Goal: Find specific page/section: Find specific page/section

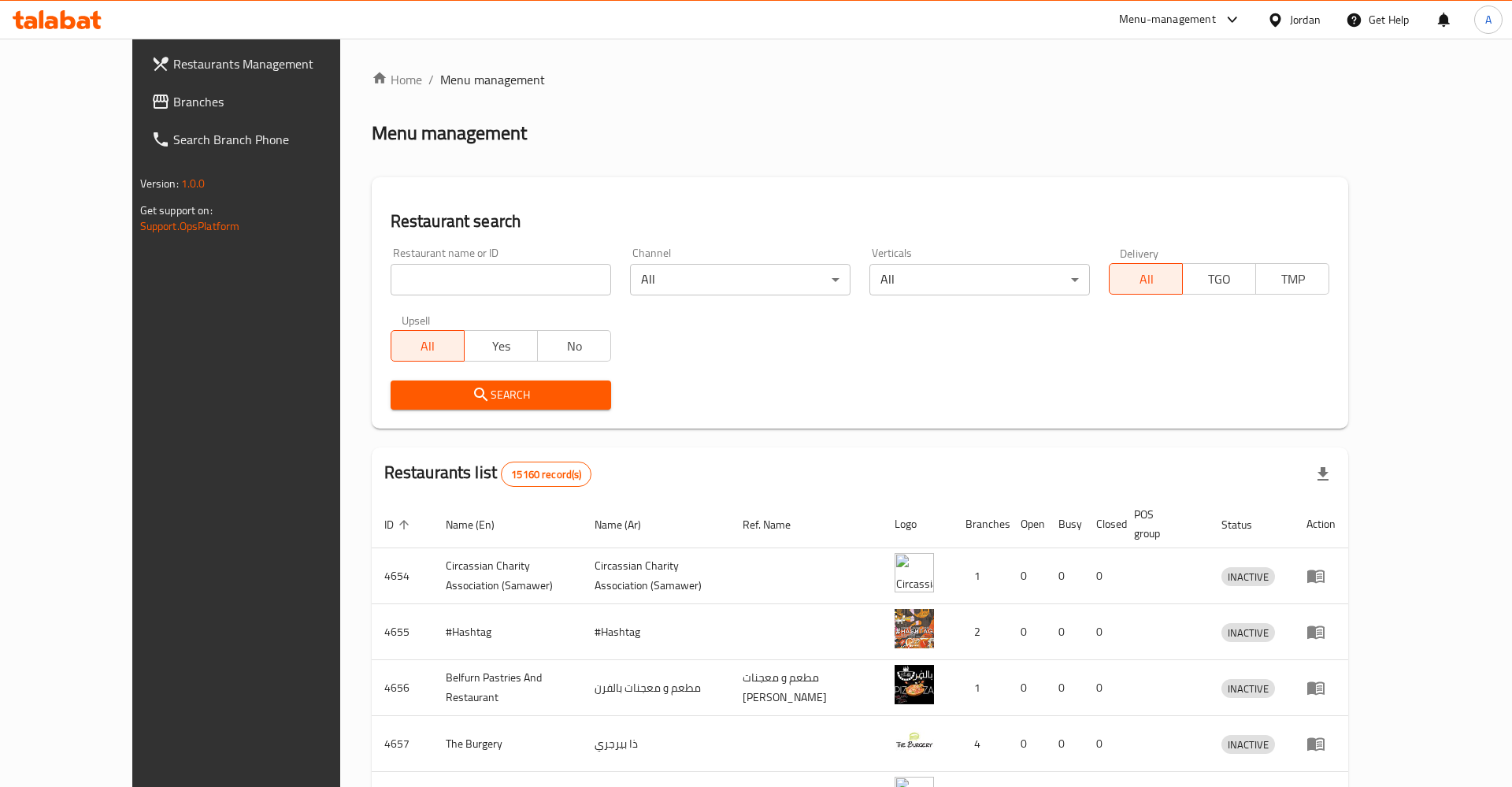
click at [390, 273] on input "search" at bounding box center [501, 279] width 220 height 31
type input "ulv"
click at [390, 380] on button "Search" at bounding box center [501, 395] width 220 height 29
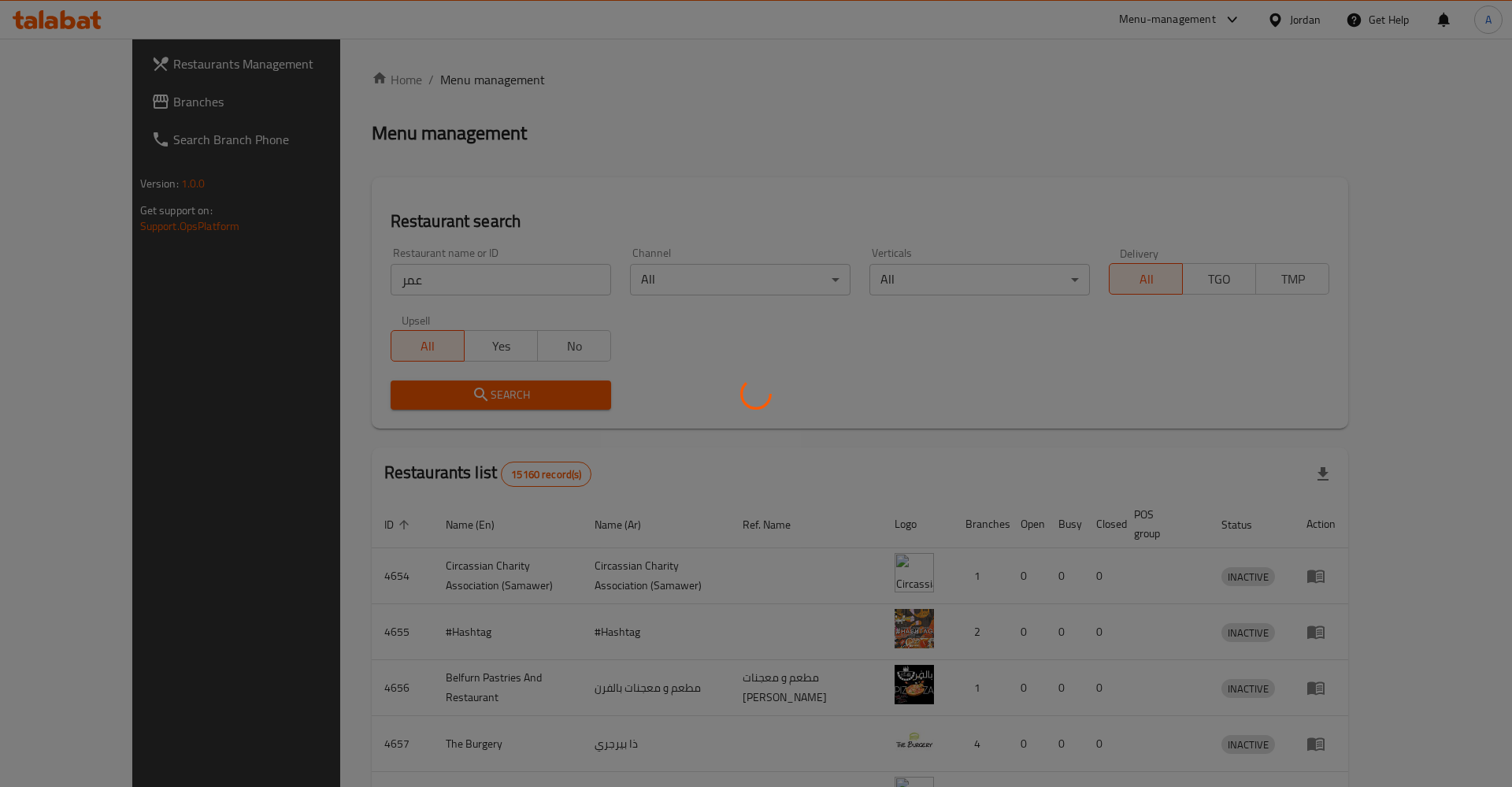
click at [379, 380] on div at bounding box center [756, 393] width 1512 height 787
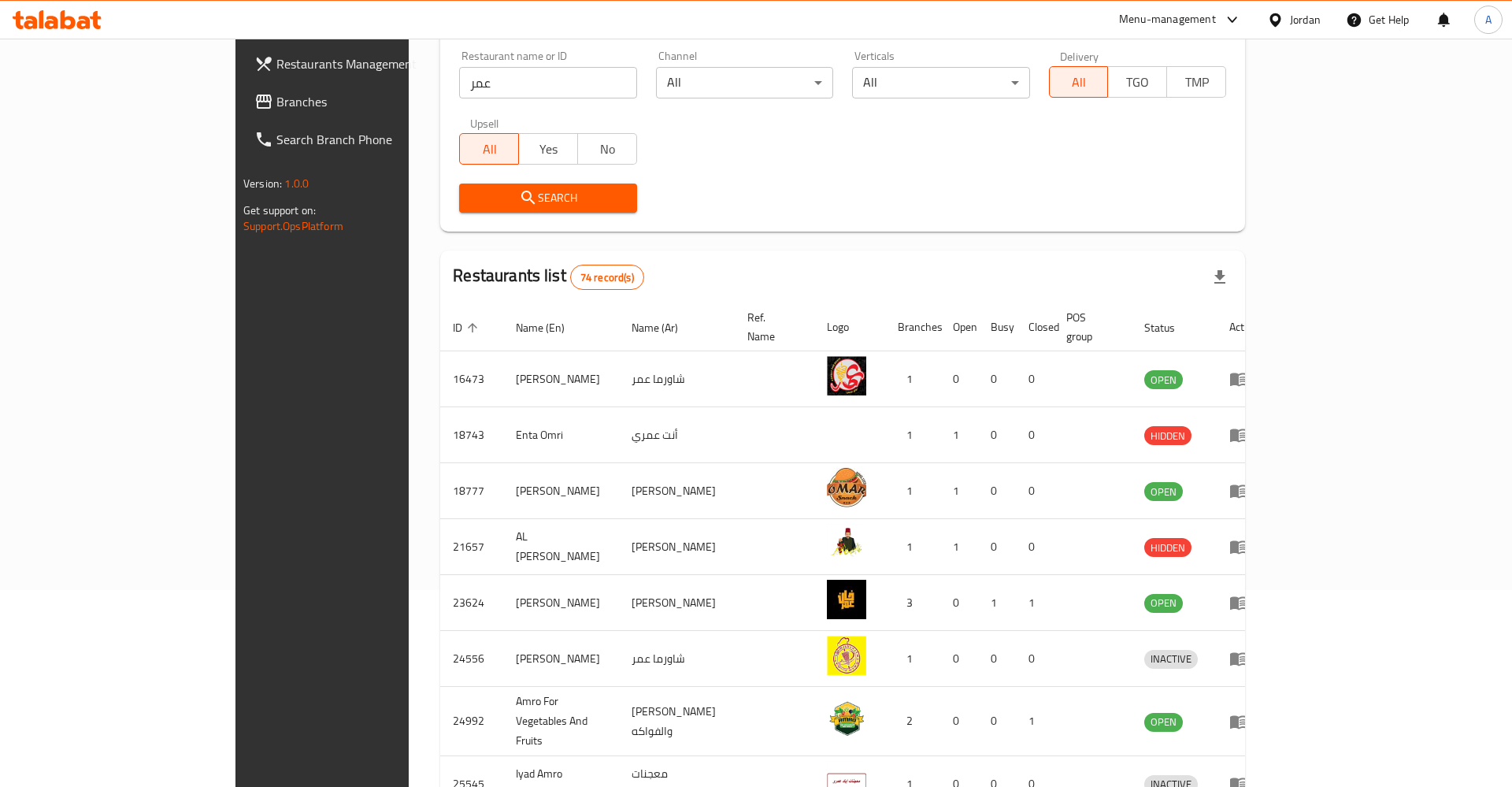
scroll to position [143, 0]
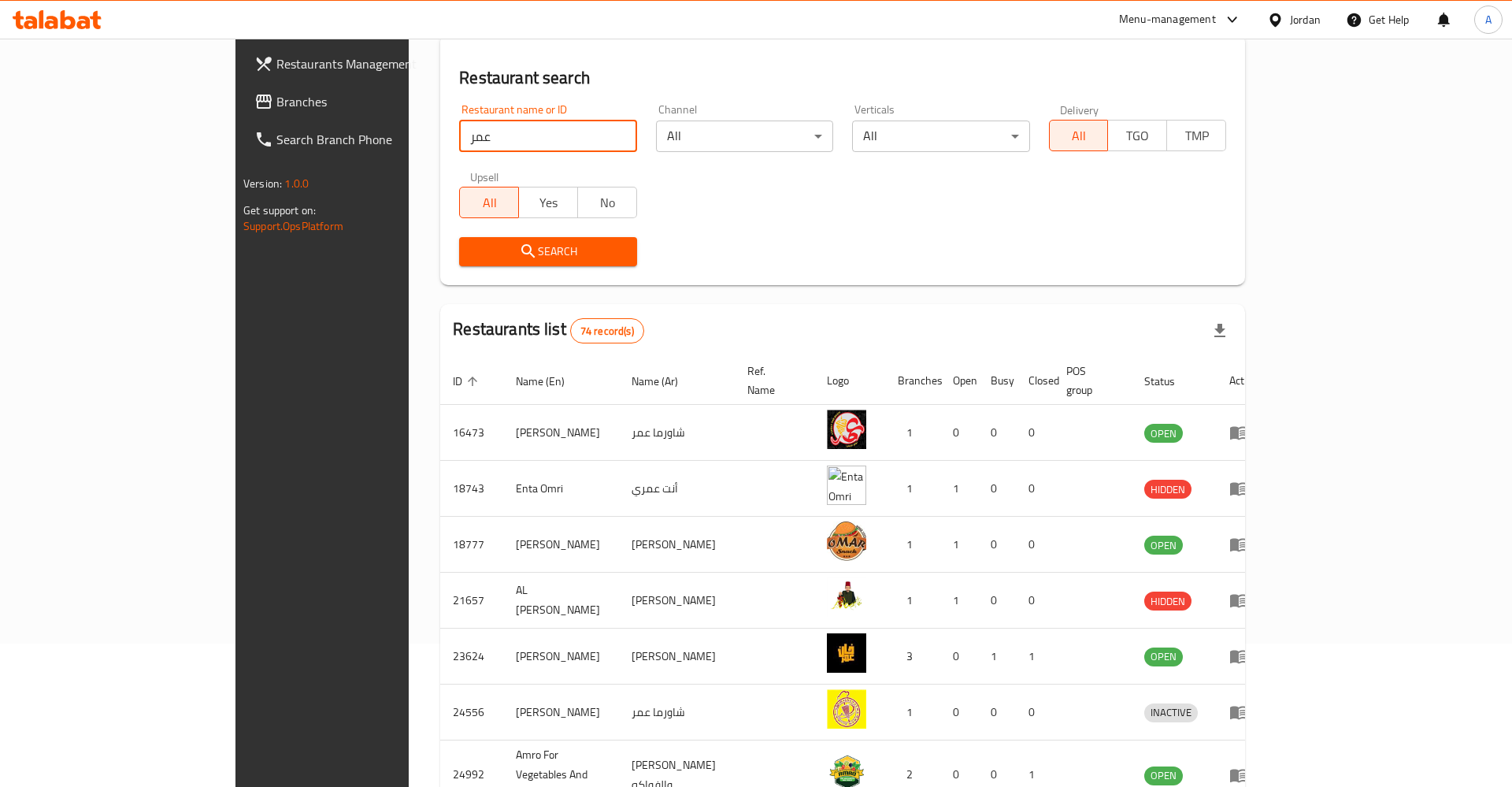
click at [516, 129] on input "عمر" at bounding box center [547, 136] width 178 height 31
click at [521, 255] on icon "submit" at bounding box center [528, 251] width 14 height 14
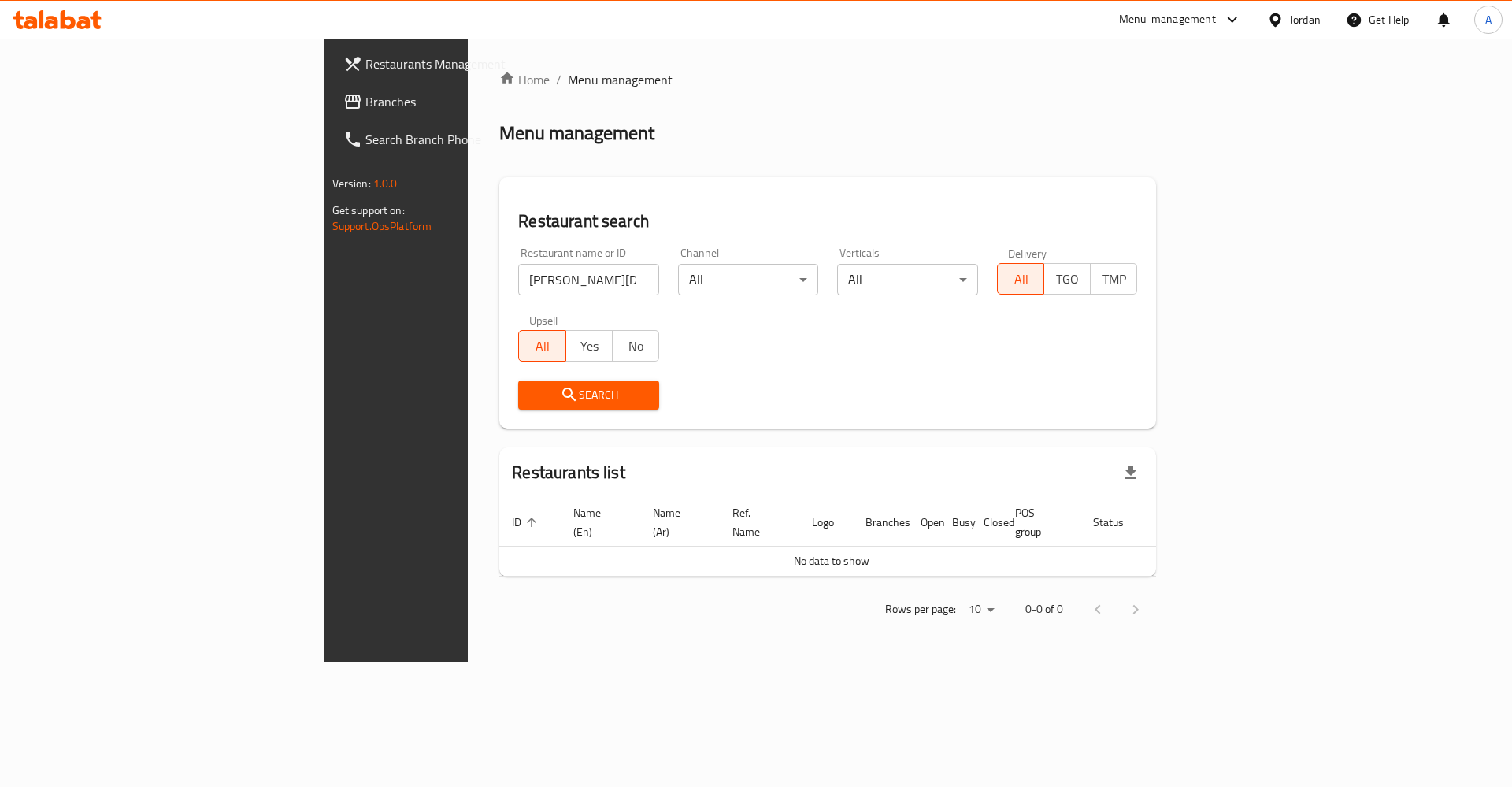
scroll to position [0, 0]
click at [518, 287] on input "عمر السلمان" at bounding box center [588, 279] width 141 height 31
click button "Search" at bounding box center [588, 395] width 141 height 29
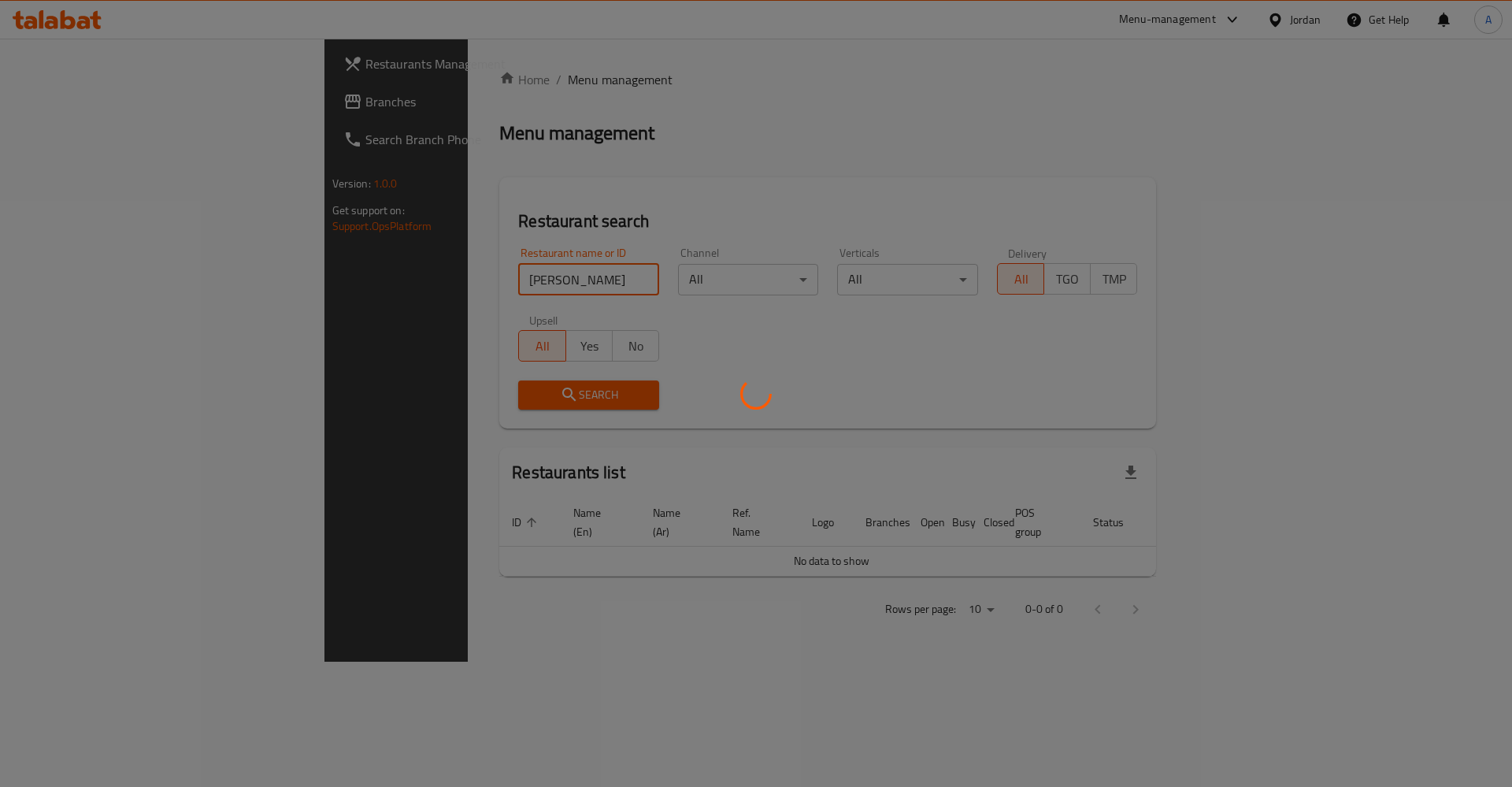
click button "Search" at bounding box center [588, 395] width 141 height 29
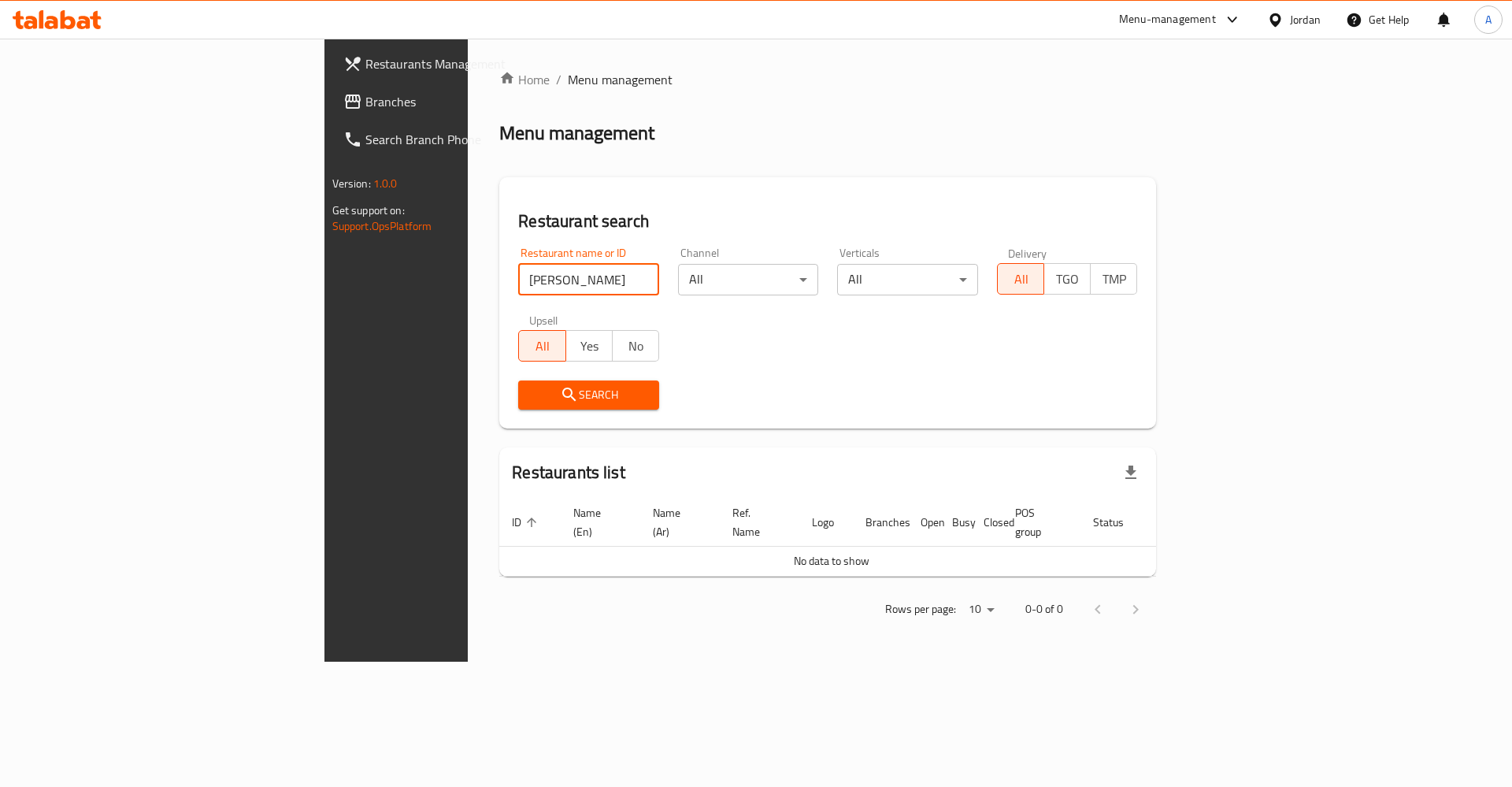
click at [518, 271] on input "عمر السليمان" at bounding box center [588, 279] width 141 height 31
paste input "مطبخ عمر السلی"
type input "مطبخ عمر السلیمان"
click at [560, 387] on icon "submit" at bounding box center [570, 395] width 19 height 19
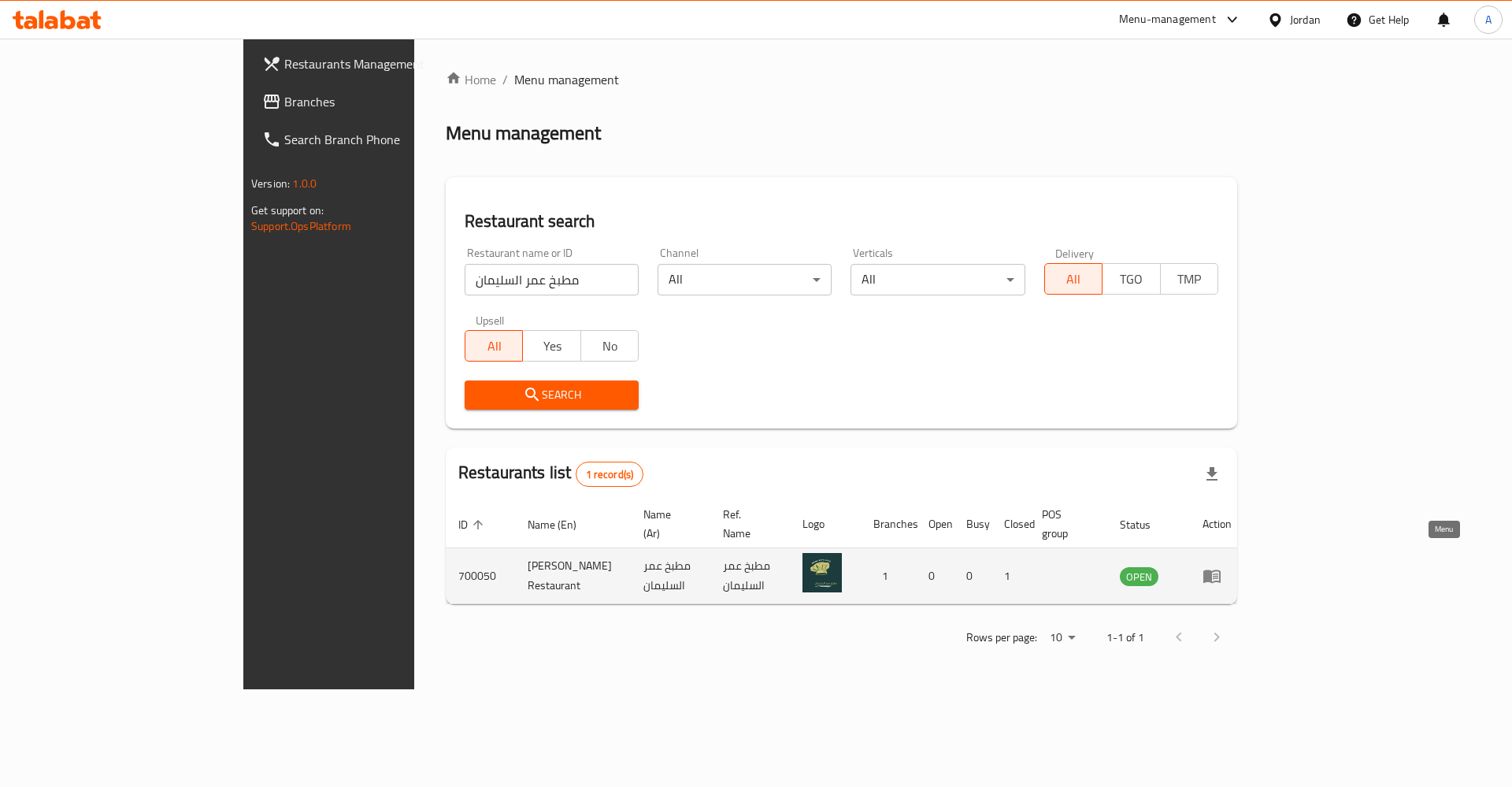
click at [1221, 567] on icon "enhanced table" at bounding box center [1212, 576] width 19 height 19
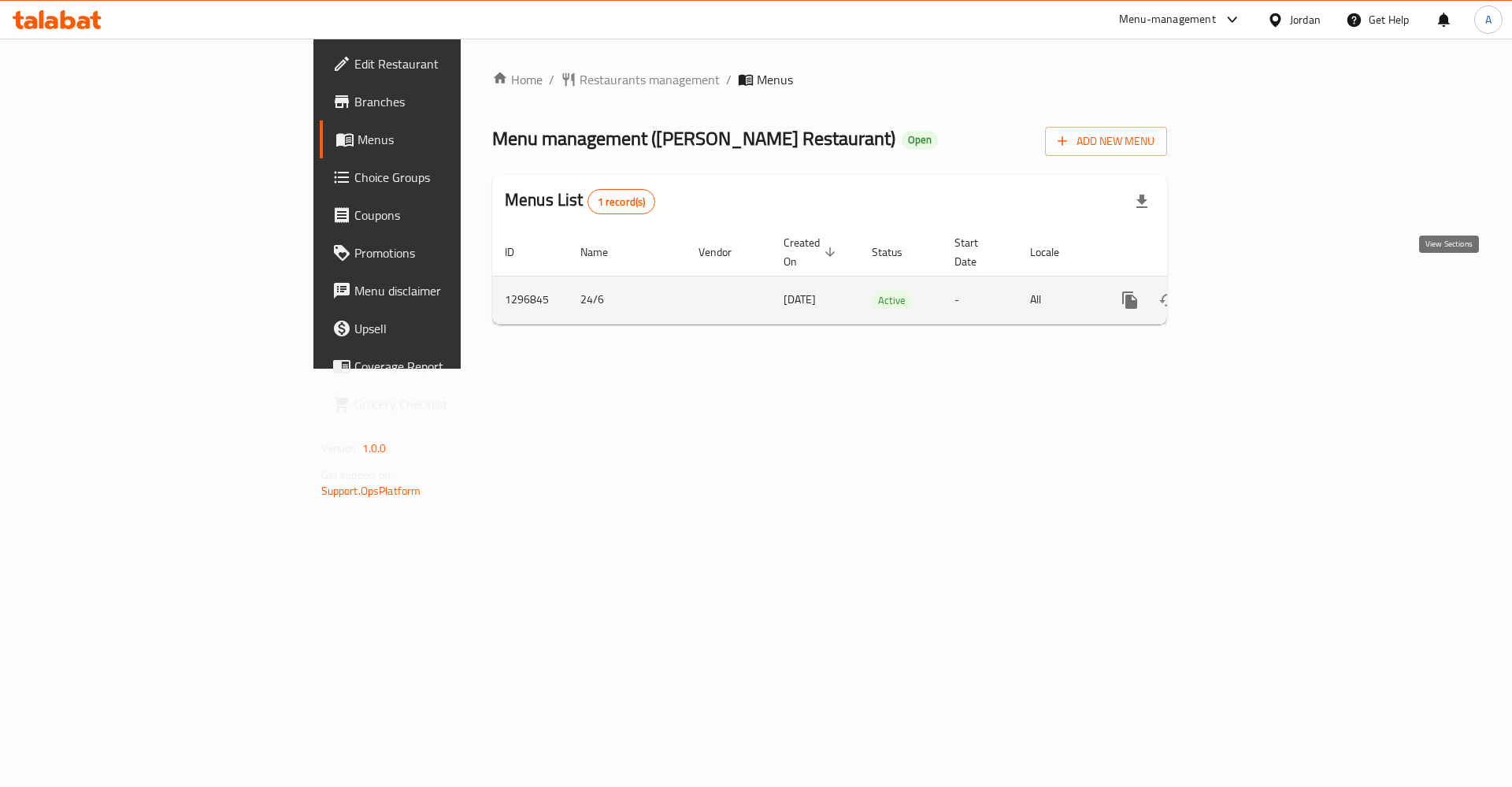
click at [1253, 291] on icon "enhanced table" at bounding box center [1244, 301] width 19 height 19
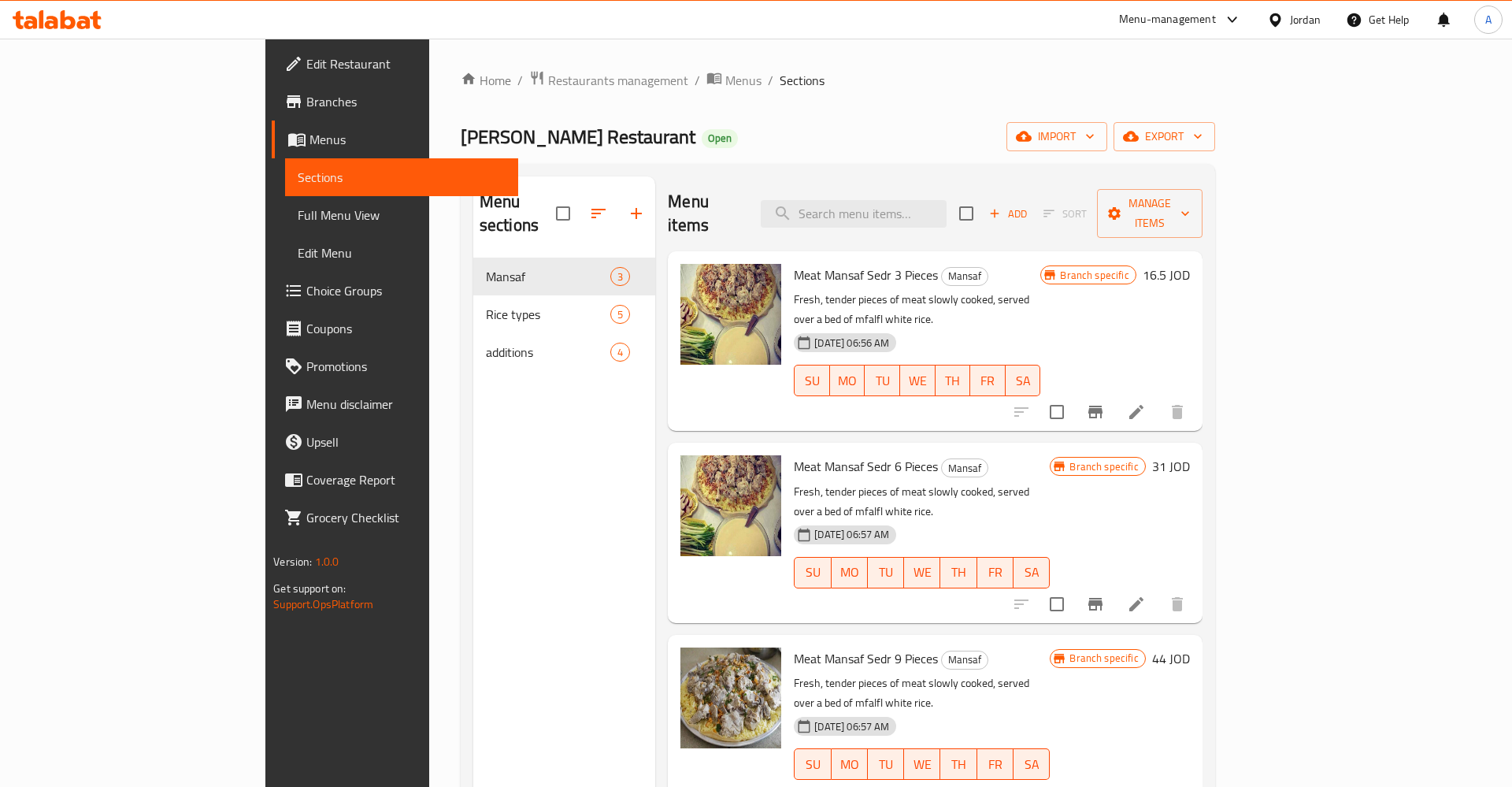
click at [272, 89] on link "Branches" at bounding box center [394, 101] width 247 height 38
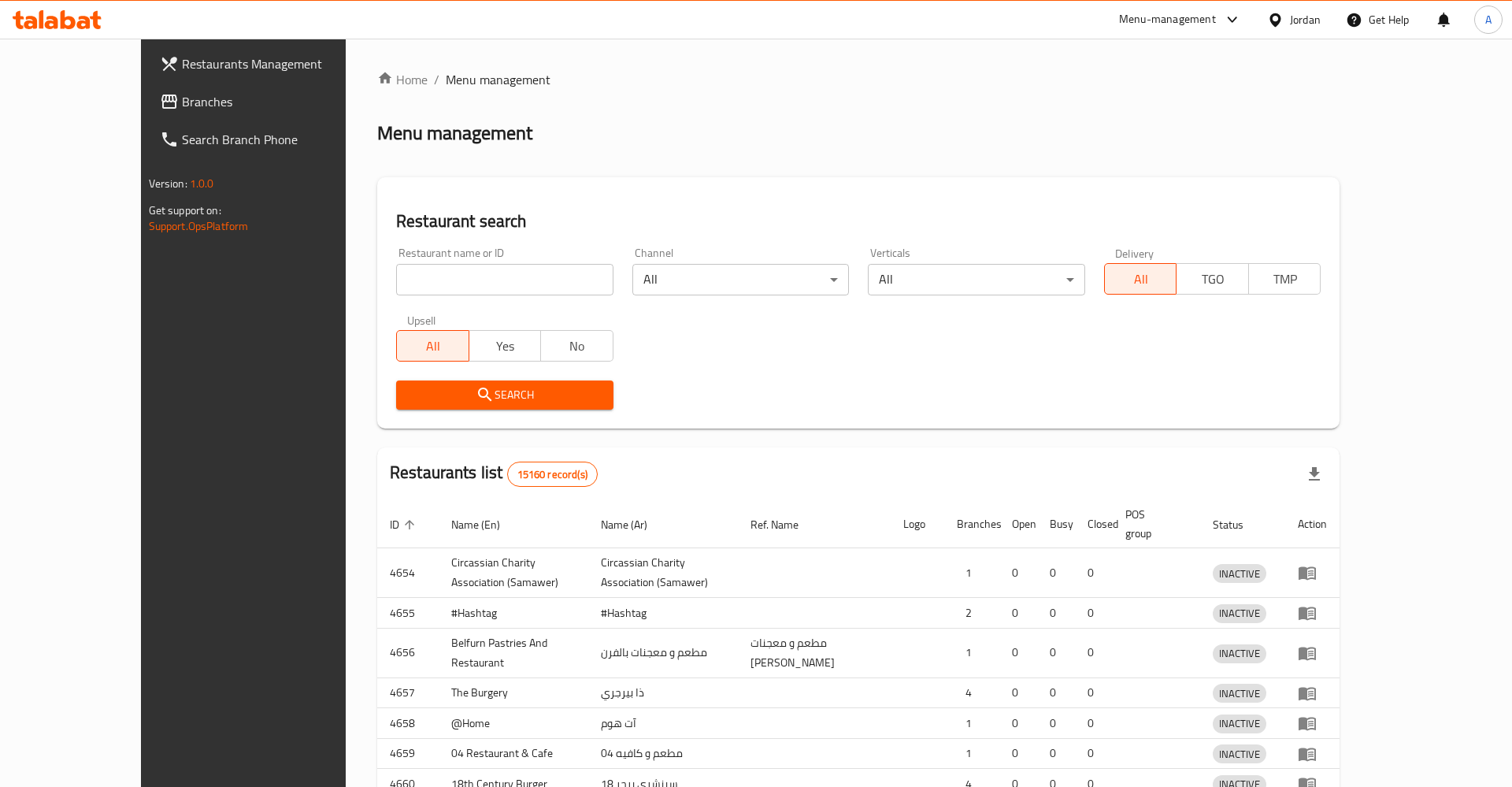
click at [427, 264] on div at bounding box center [756, 393] width 1512 height 787
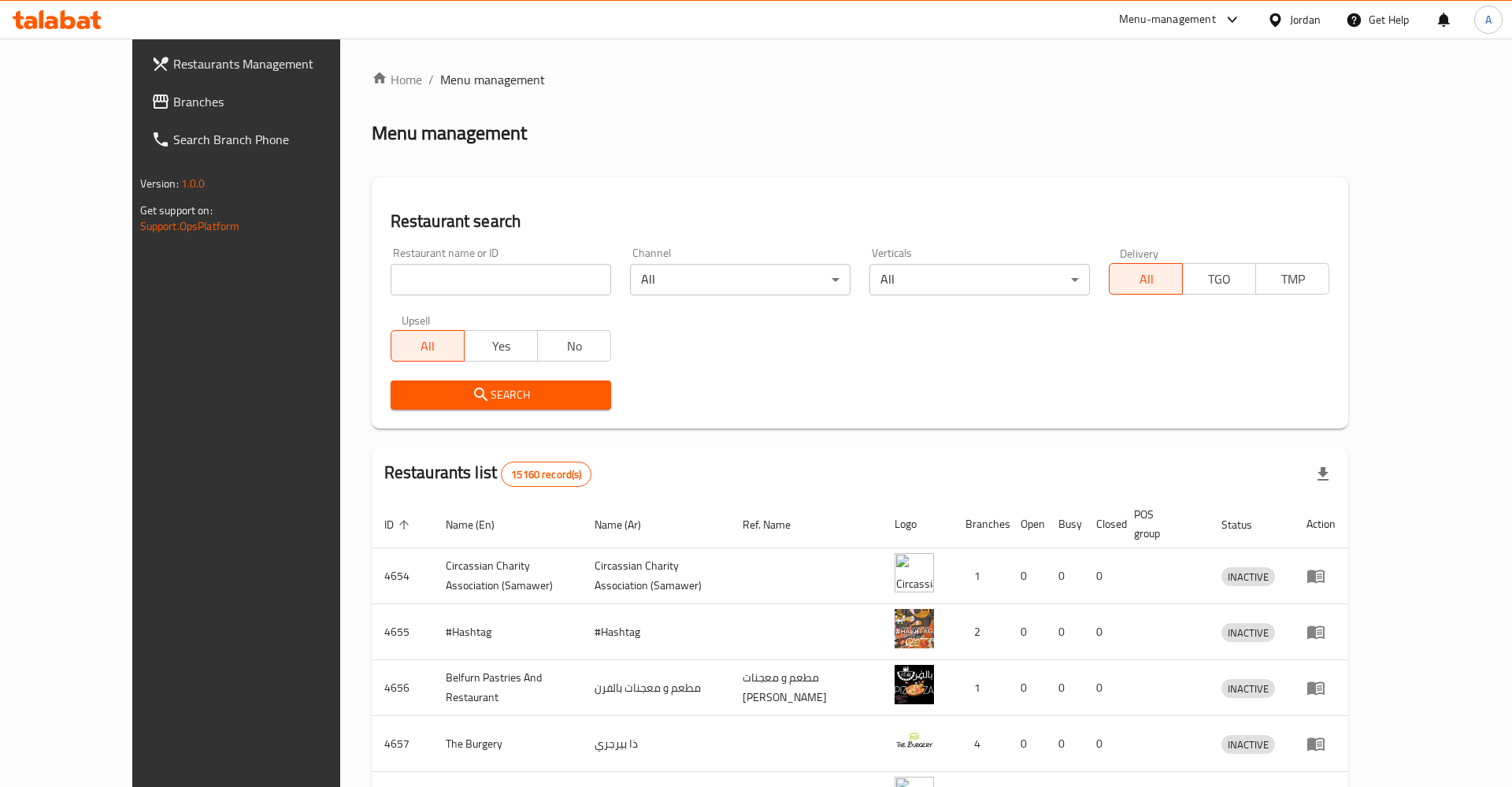
click at [420, 256] on div "Restaurant name or ID Restaurant name or ID" at bounding box center [501, 272] width 220 height 48
click at [414, 273] on input "search" at bounding box center [501, 279] width 220 height 31
click button "Search" at bounding box center [501, 395] width 220 height 29
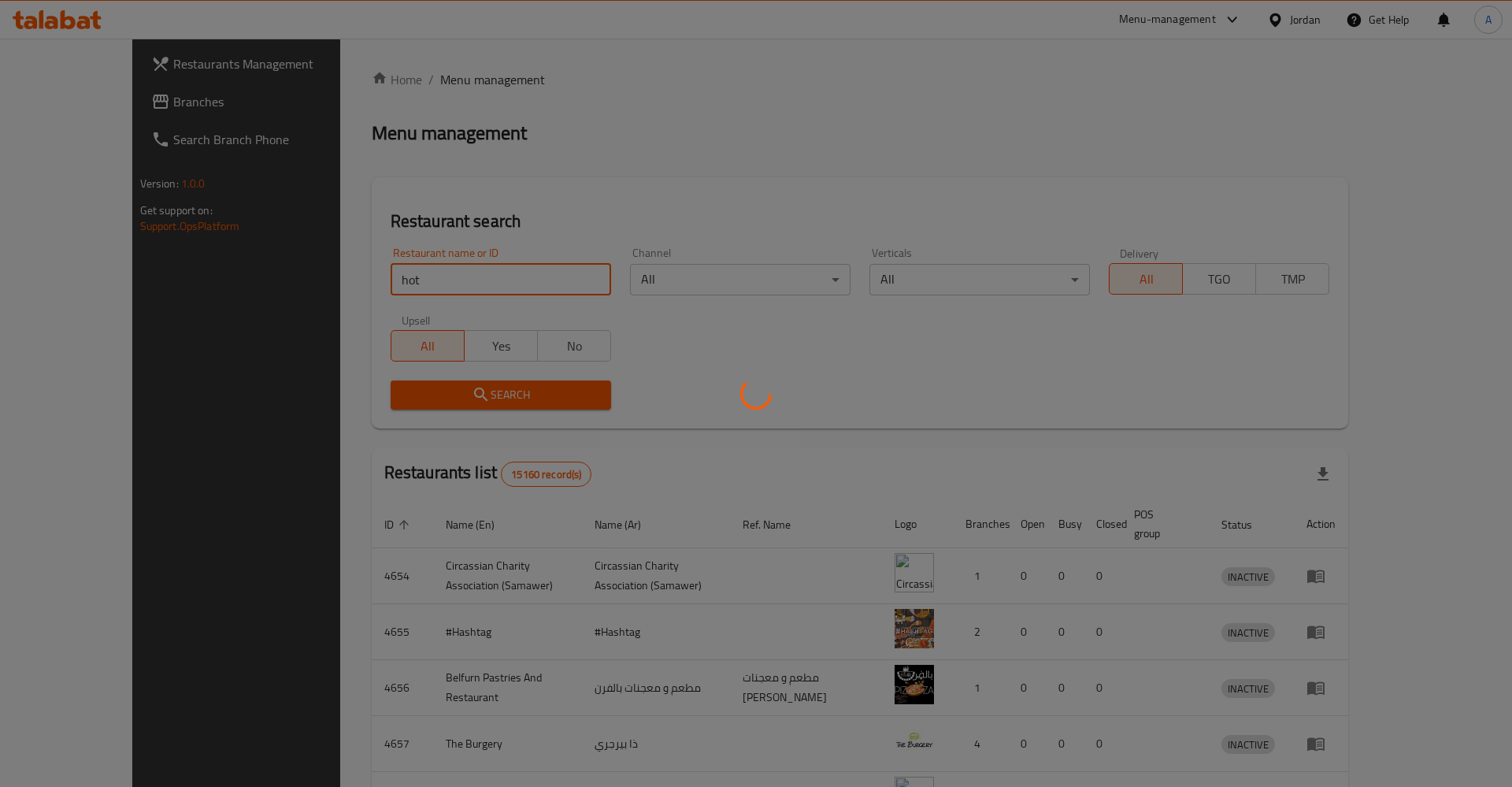
click button "Search" at bounding box center [501, 395] width 220 height 29
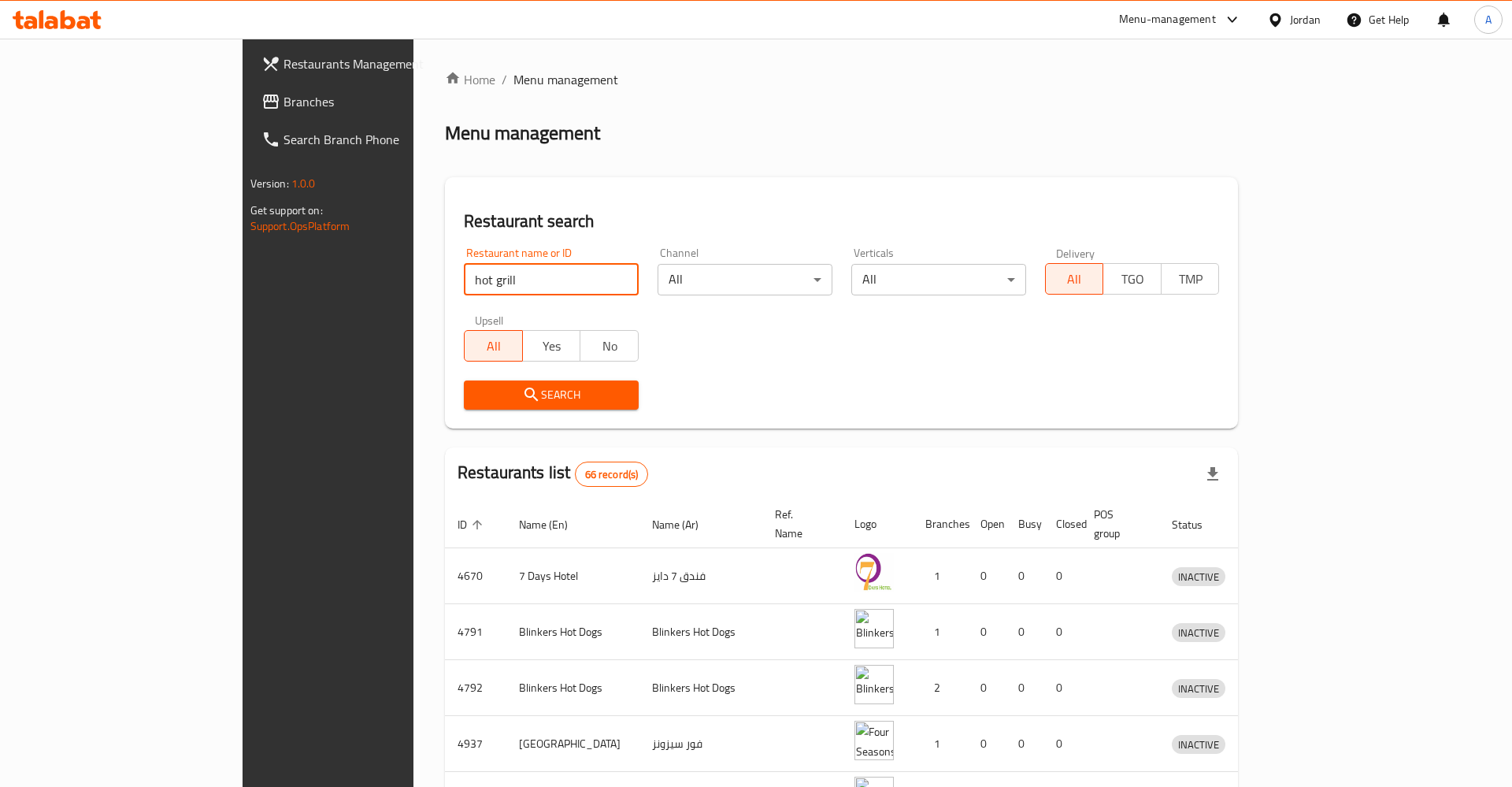
type input "hot grill"
click button "Search" at bounding box center [551, 395] width 175 height 29
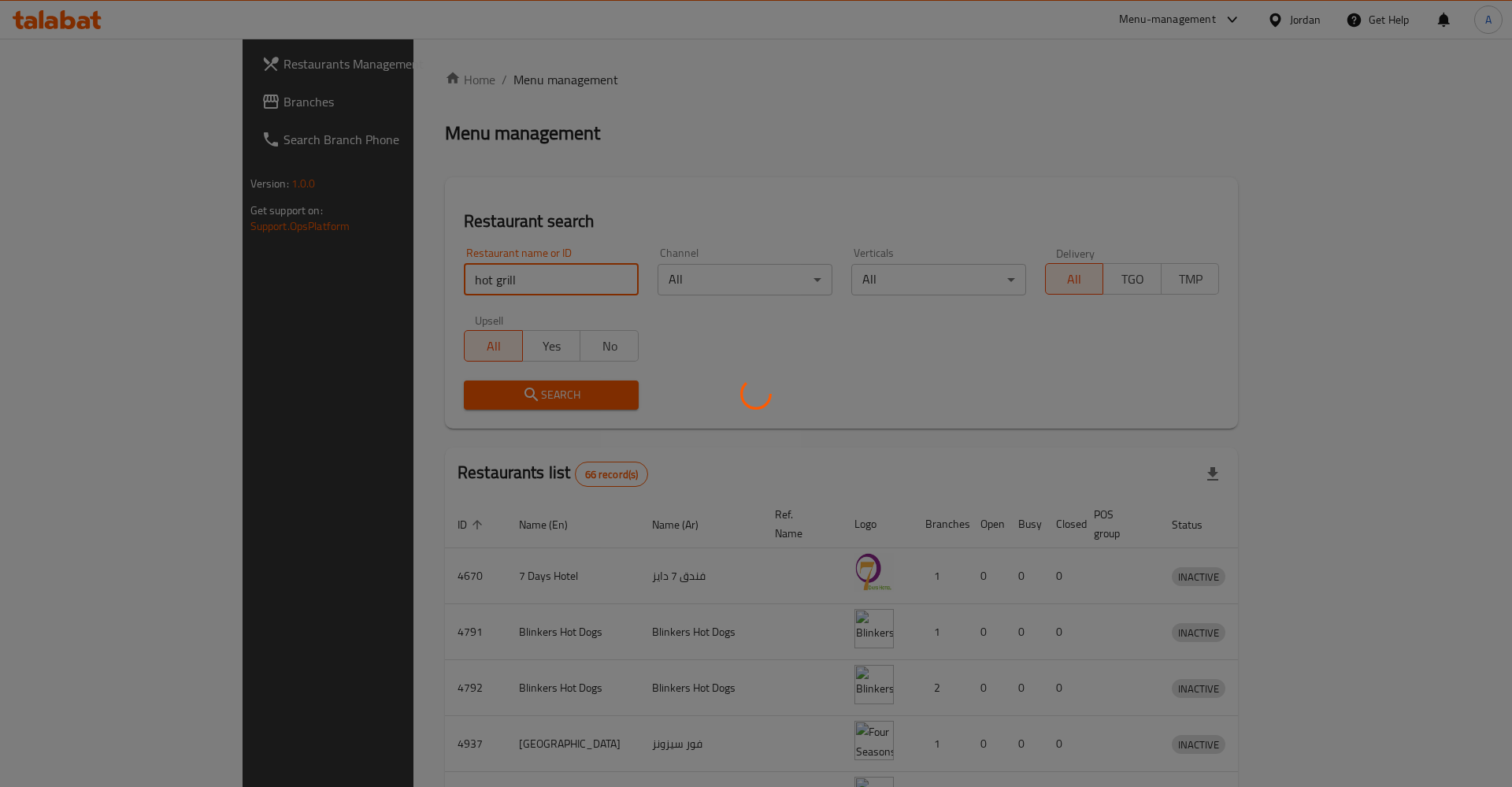
click button "Search" at bounding box center [551, 395] width 175 height 29
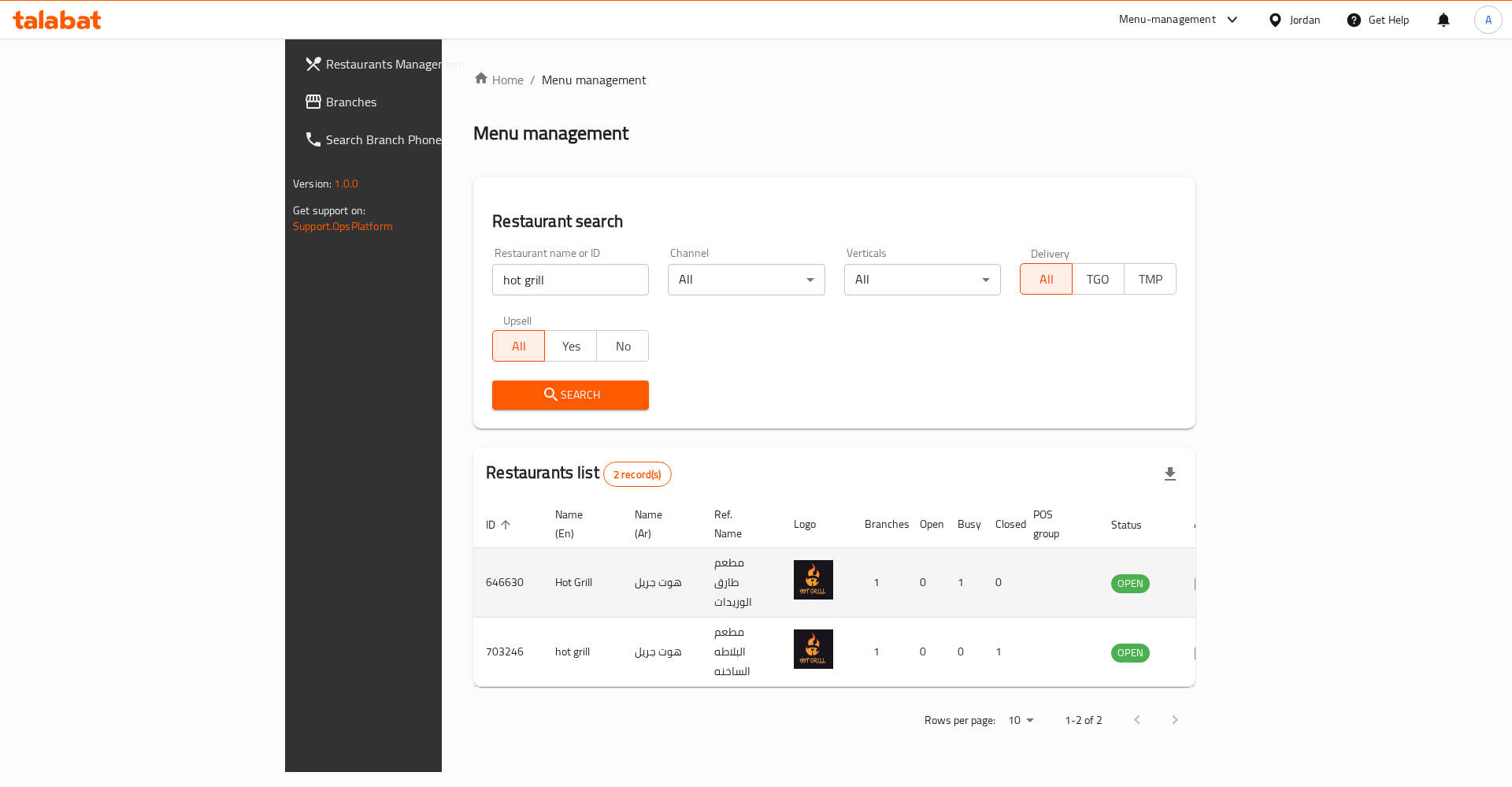
click at [1213, 574] on icon "enhanced table" at bounding box center [1203, 584] width 19 height 19
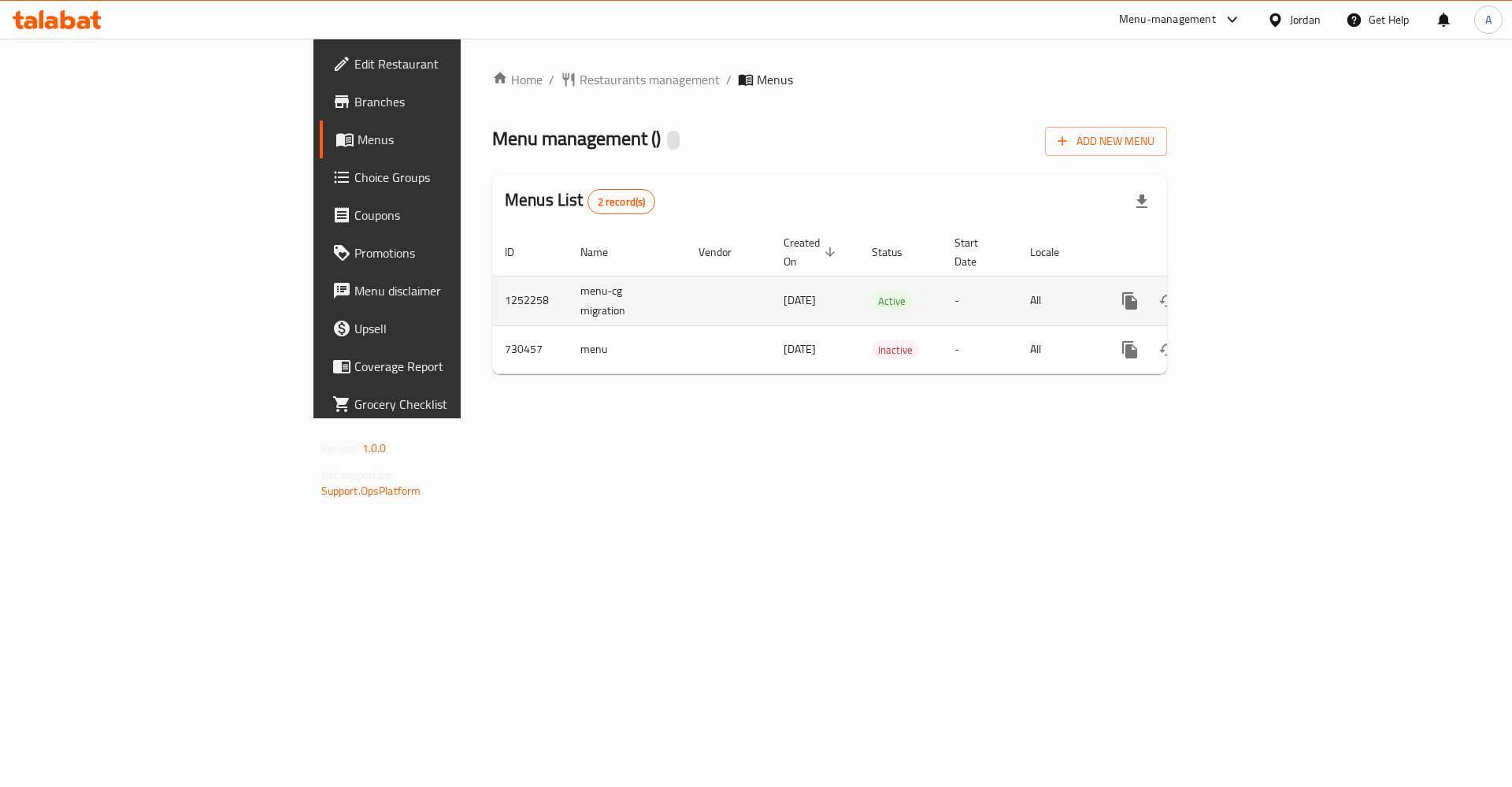
click at [1262, 287] on link "enhanced table" at bounding box center [1243, 301] width 38 height 38
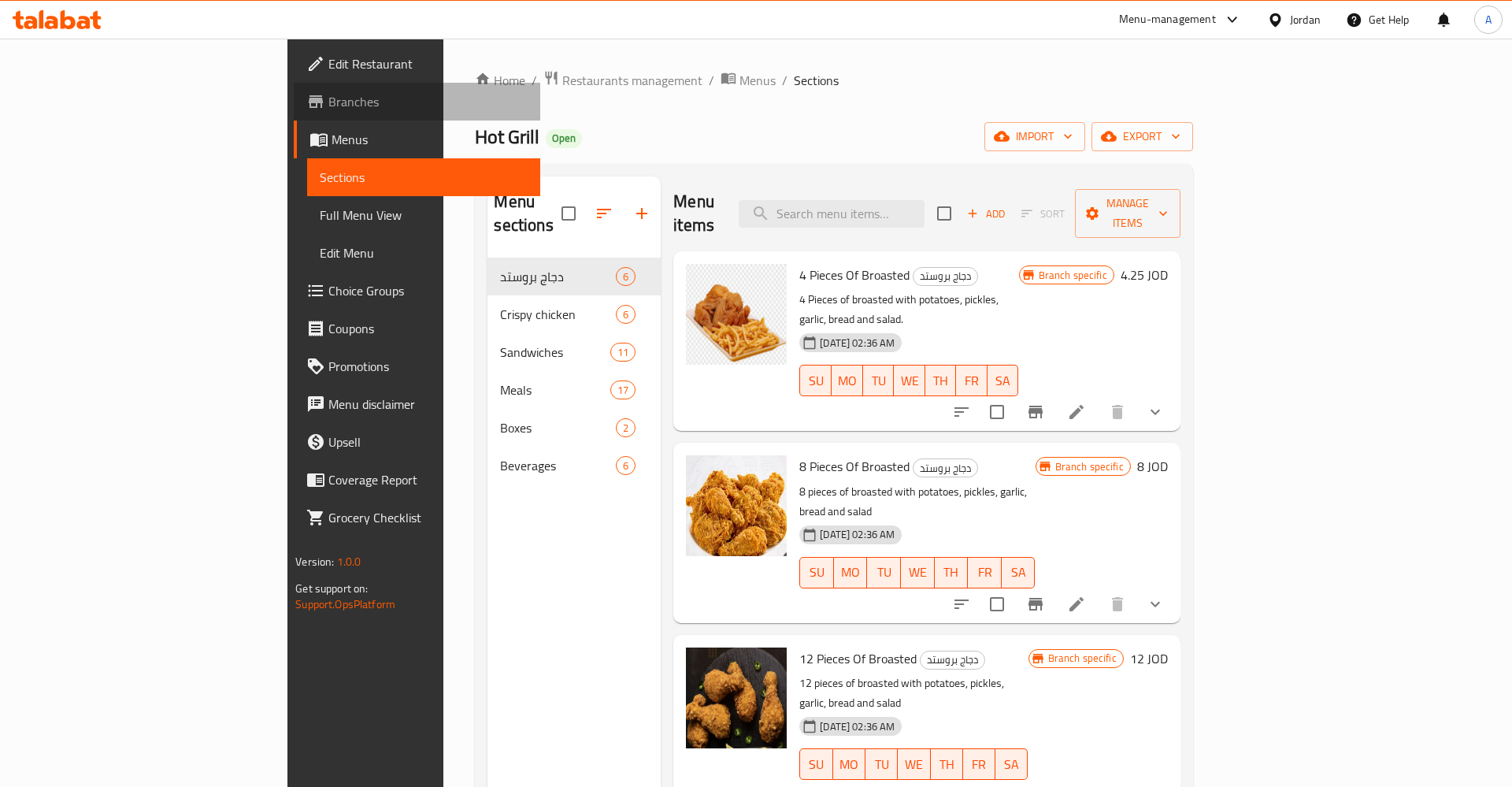
click at [294, 113] on link "Branches" at bounding box center [417, 101] width 247 height 38
